Goal: Task Accomplishment & Management: Complete application form

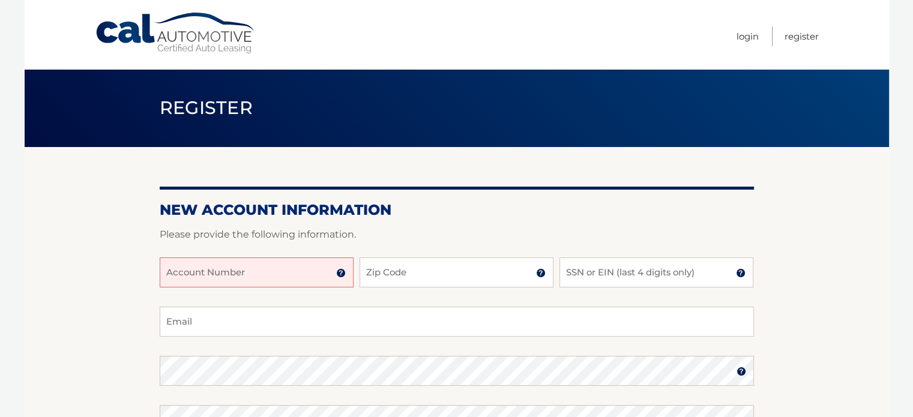
click at [288, 275] on input "Account Number" at bounding box center [257, 272] width 194 height 30
type input "44456007341"
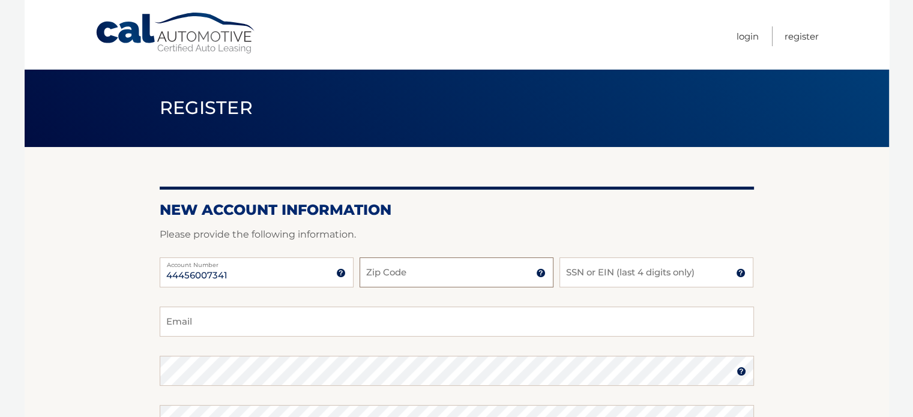
click at [464, 278] on input "Zip Code" at bounding box center [456, 272] width 194 height 30
type input "33444"
click at [570, 275] on input "SSN or EIN (last 4 digits only)" at bounding box center [656, 272] width 194 height 30
type input "5843"
click at [247, 320] on input "Email" at bounding box center [457, 322] width 594 height 30
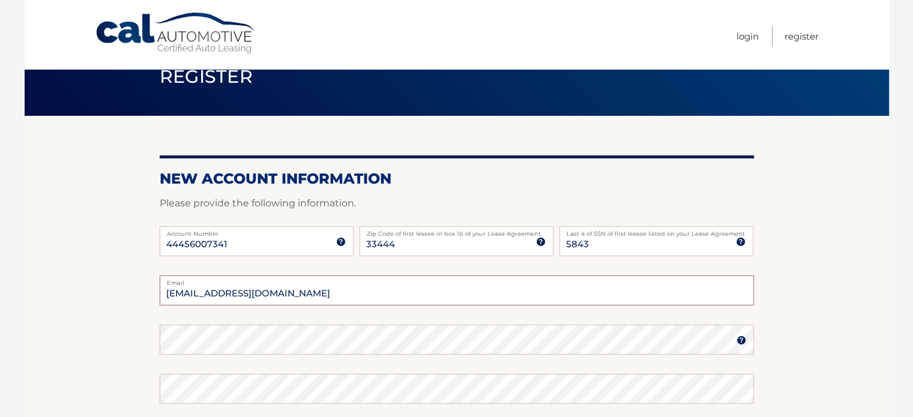
scroll to position [60, 0]
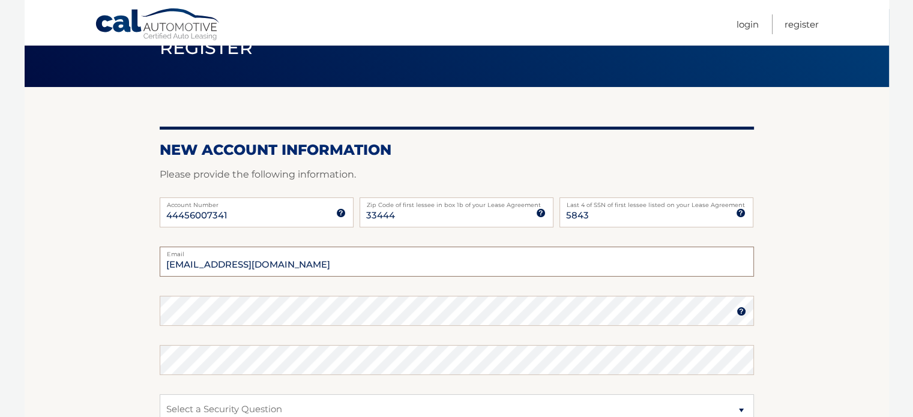
type input "[EMAIL_ADDRESS][DOMAIN_NAME]"
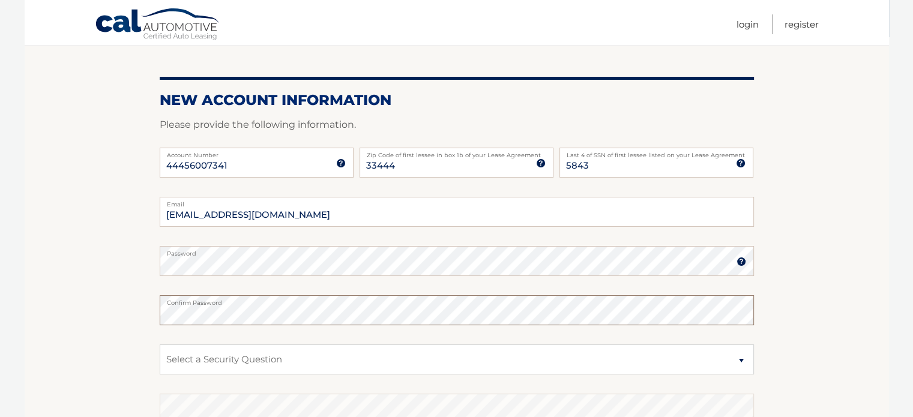
scroll to position [180, 0]
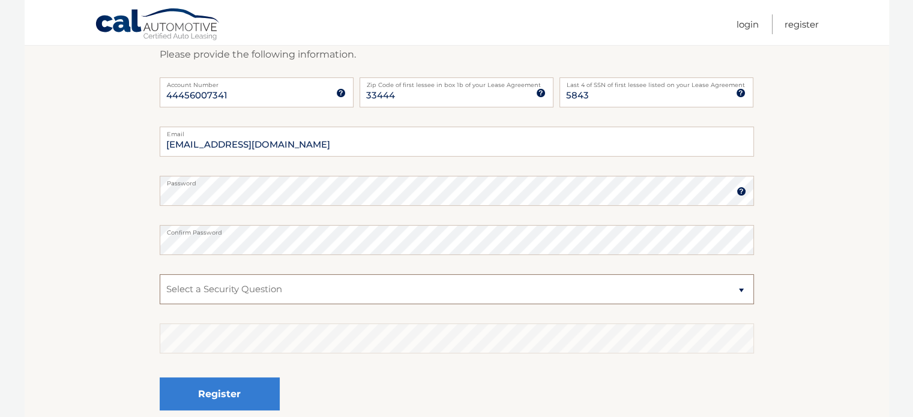
click at [242, 281] on select "Select a Security Question What was the name of your elementary school? What is…" at bounding box center [457, 289] width 594 height 30
select select "2"
click at [160, 274] on select "Select a Security Question What was the name of your elementary school? What is…" at bounding box center [457, 289] width 594 height 30
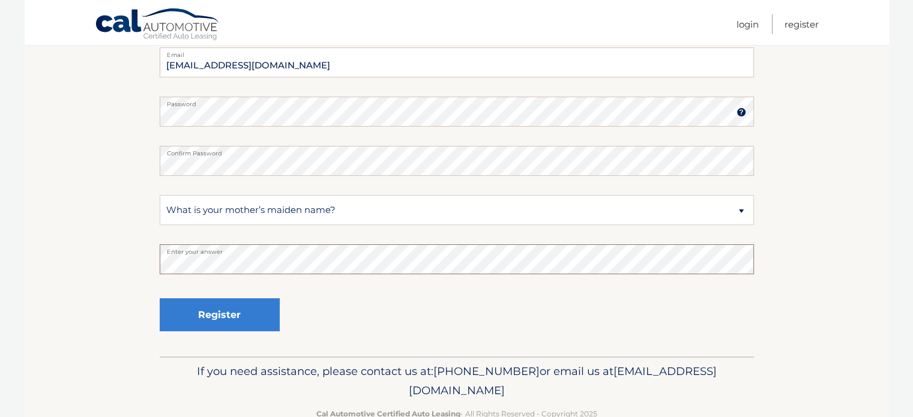
scroll to position [289, 0]
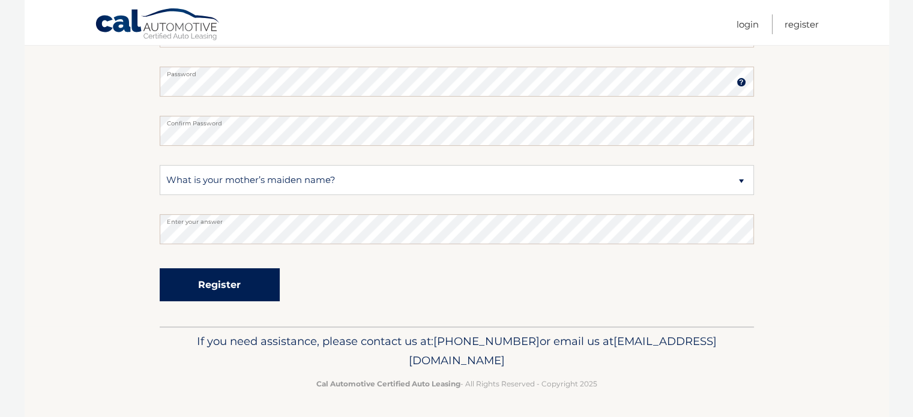
click at [262, 289] on button "Register" at bounding box center [220, 284] width 120 height 33
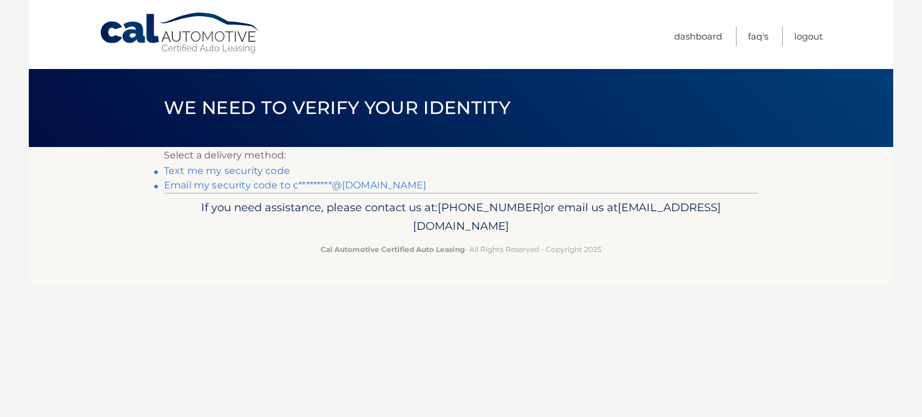
click at [262, 170] on link "Text me my security code" at bounding box center [227, 170] width 126 height 11
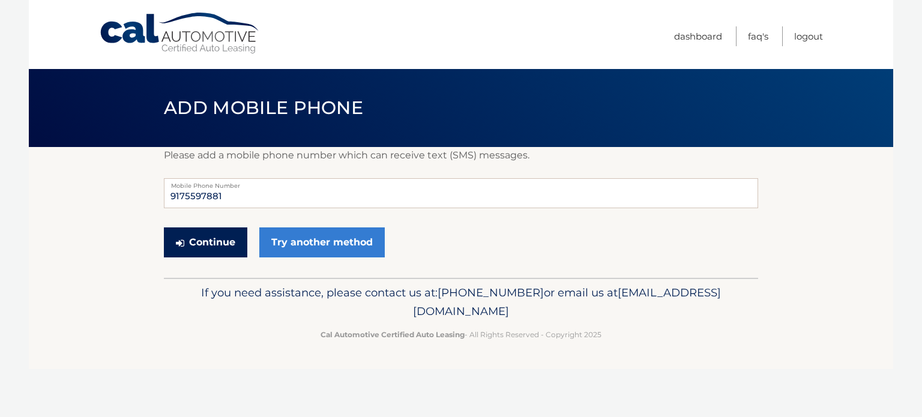
click at [224, 240] on button "Continue" at bounding box center [205, 242] width 83 height 30
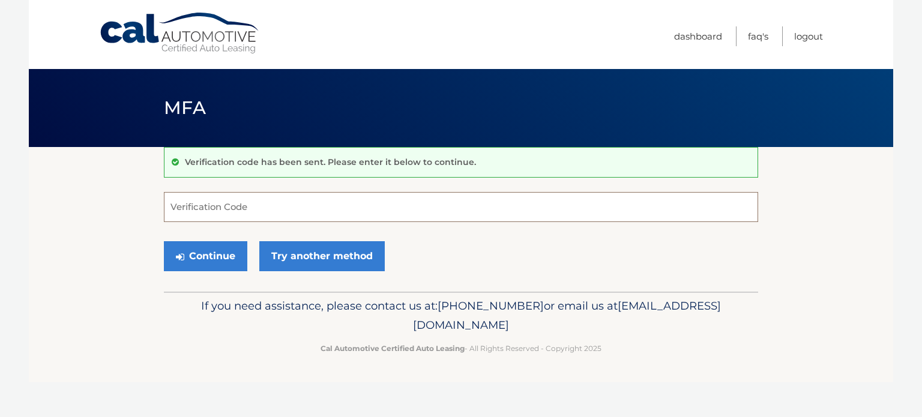
click at [259, 205] on input "Verification Code" at bounding box center [461, 207] width 594 height 30
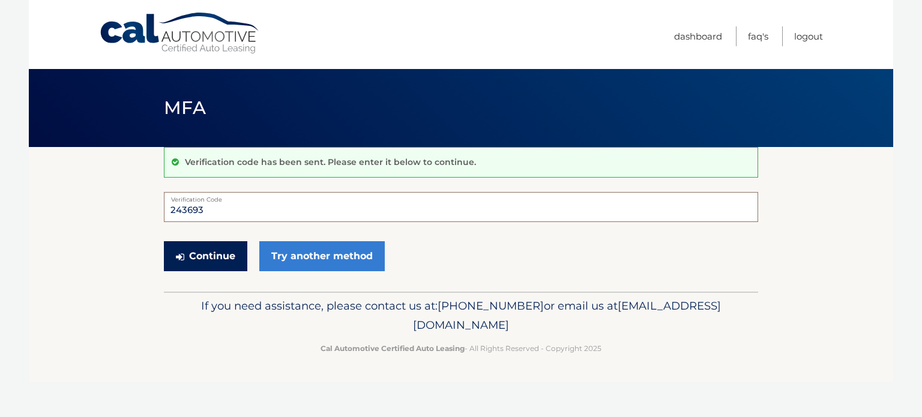
type input "243693"
click at [211, 254] on button "Continue" at bounding box center [205, 256] width 83 height 30
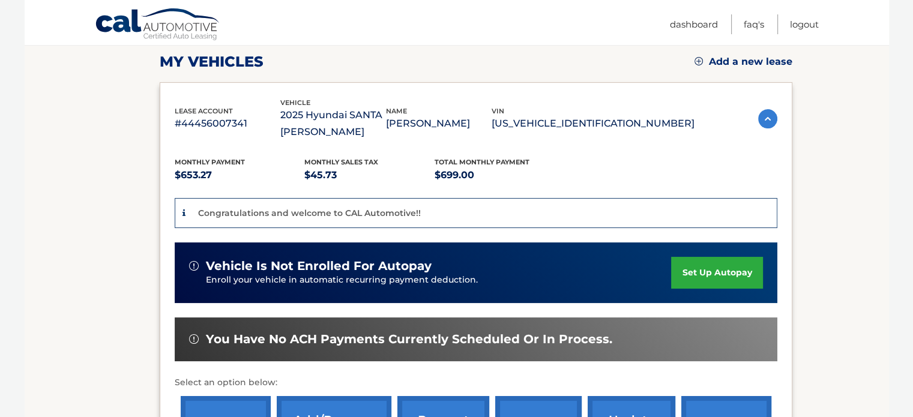
scroll to position [240, 0]
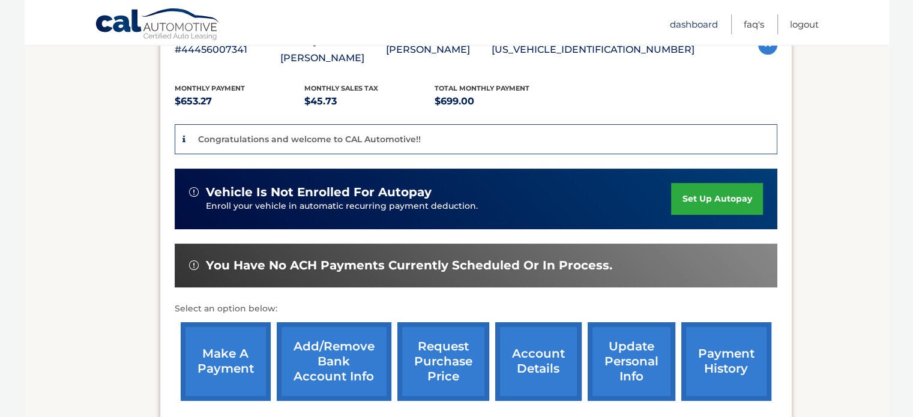
click at [704, 21] on link "Dashboard" at bounding box center [694, 24] width 48 height 20
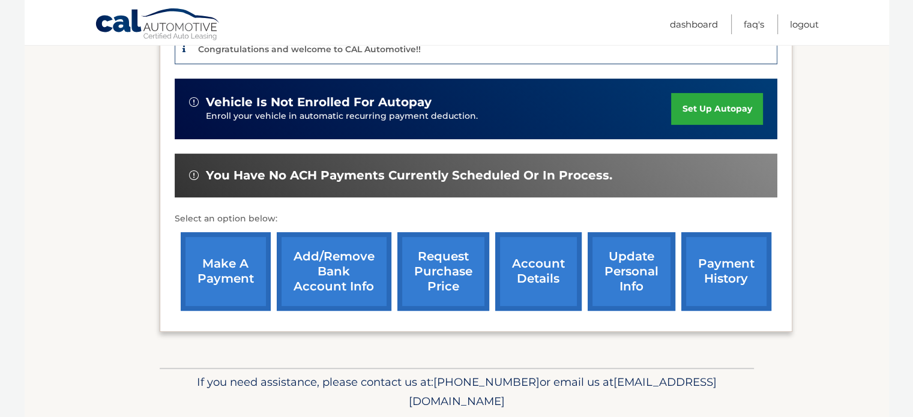
scroll to position [310, 0]
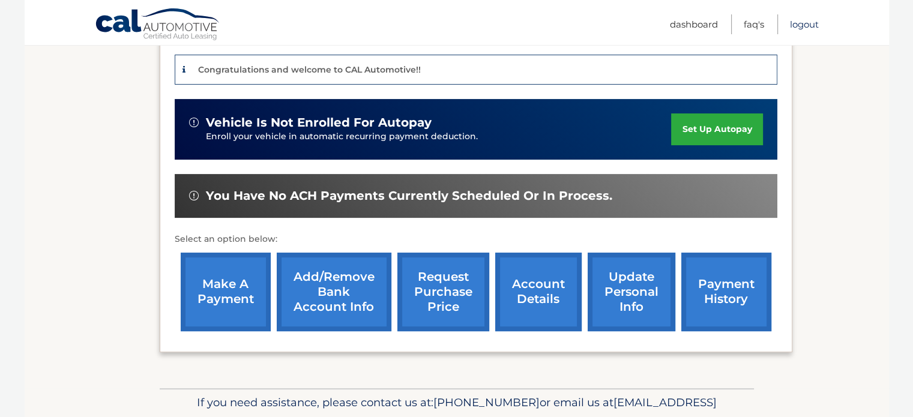
click at [812, 24] on link "Logout" at bounding box center [804, 24] width 29 height 20
